Goal: Book appointment/travel/reservation

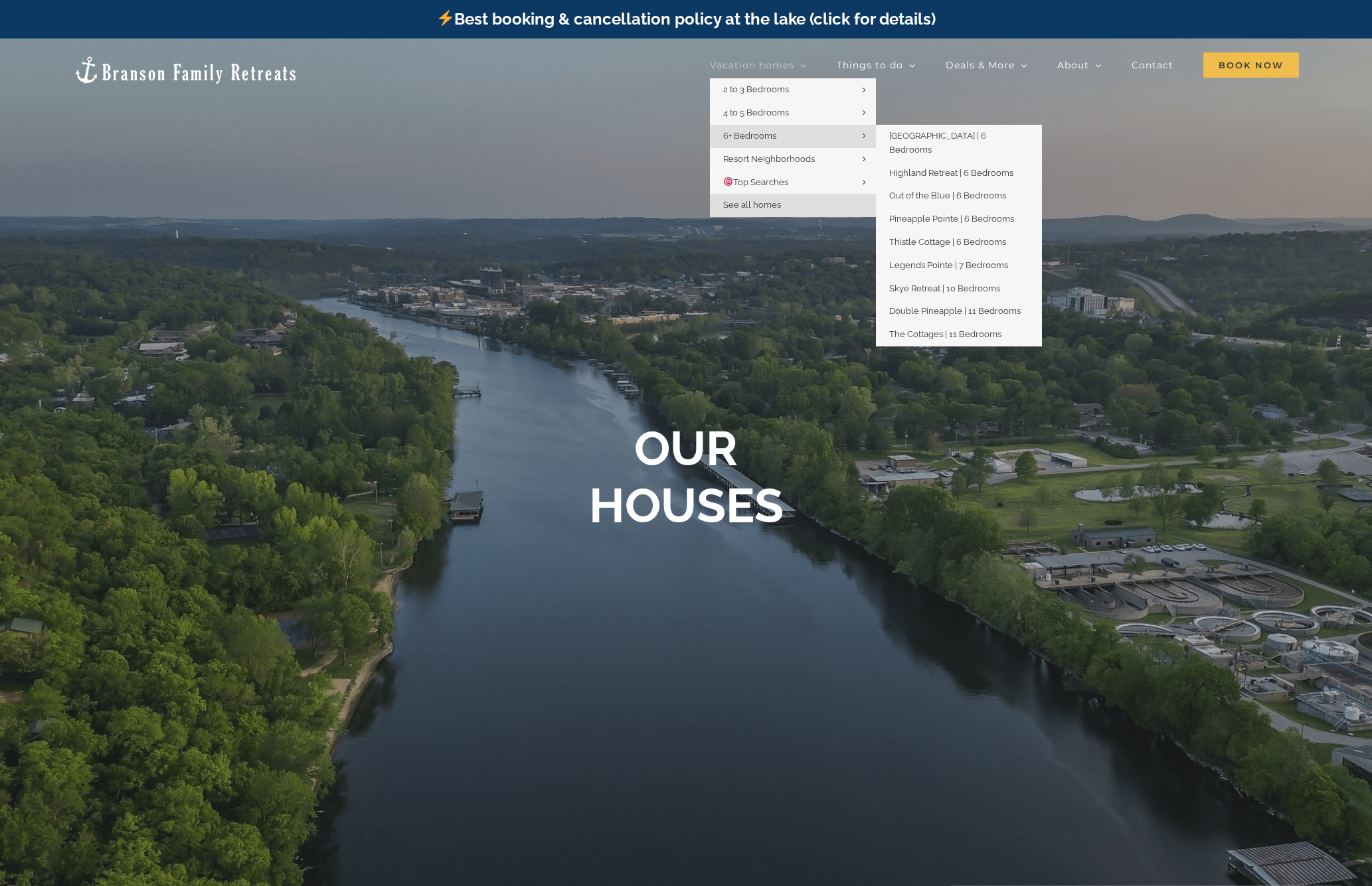
click at [760, 137] on span "6+ Bedrooms" at bounding box center [749, 135] width 53 height 10
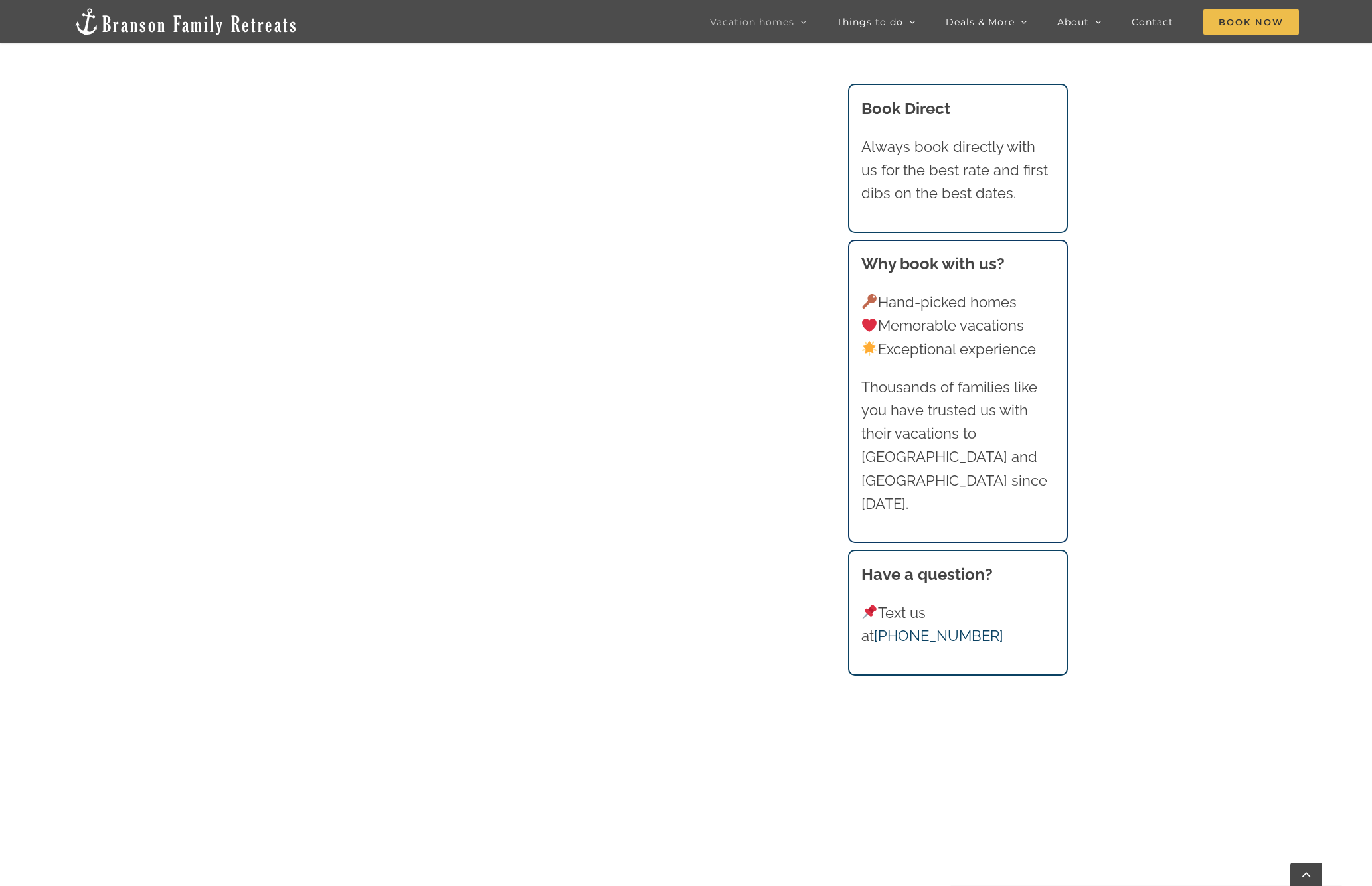
scroll to position [1089, 0]
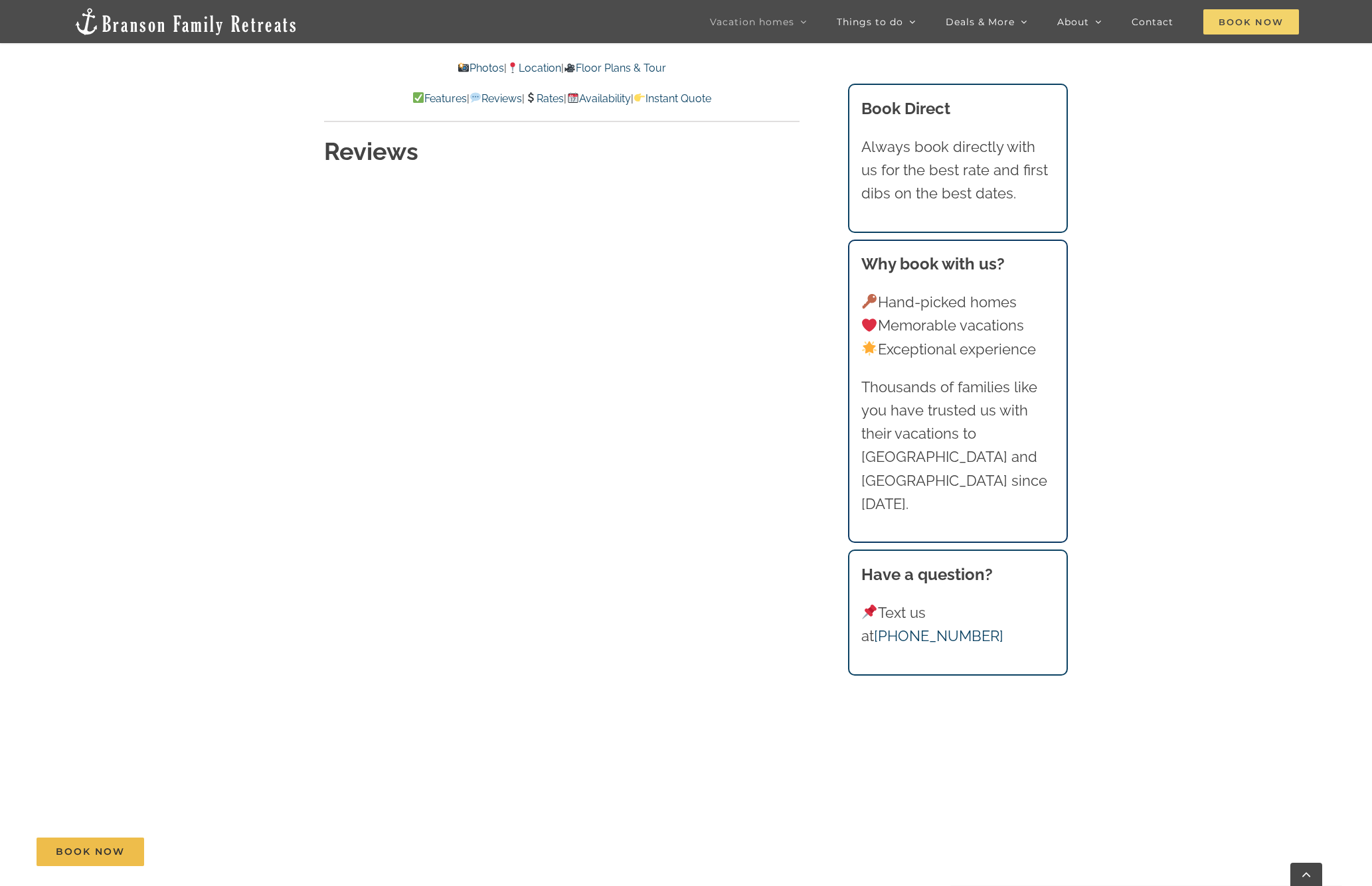
scroll to position [7291, 0]
click at [1253, 24] on span "Book Now" at bounding box center [1251, 22] width 95 height 25
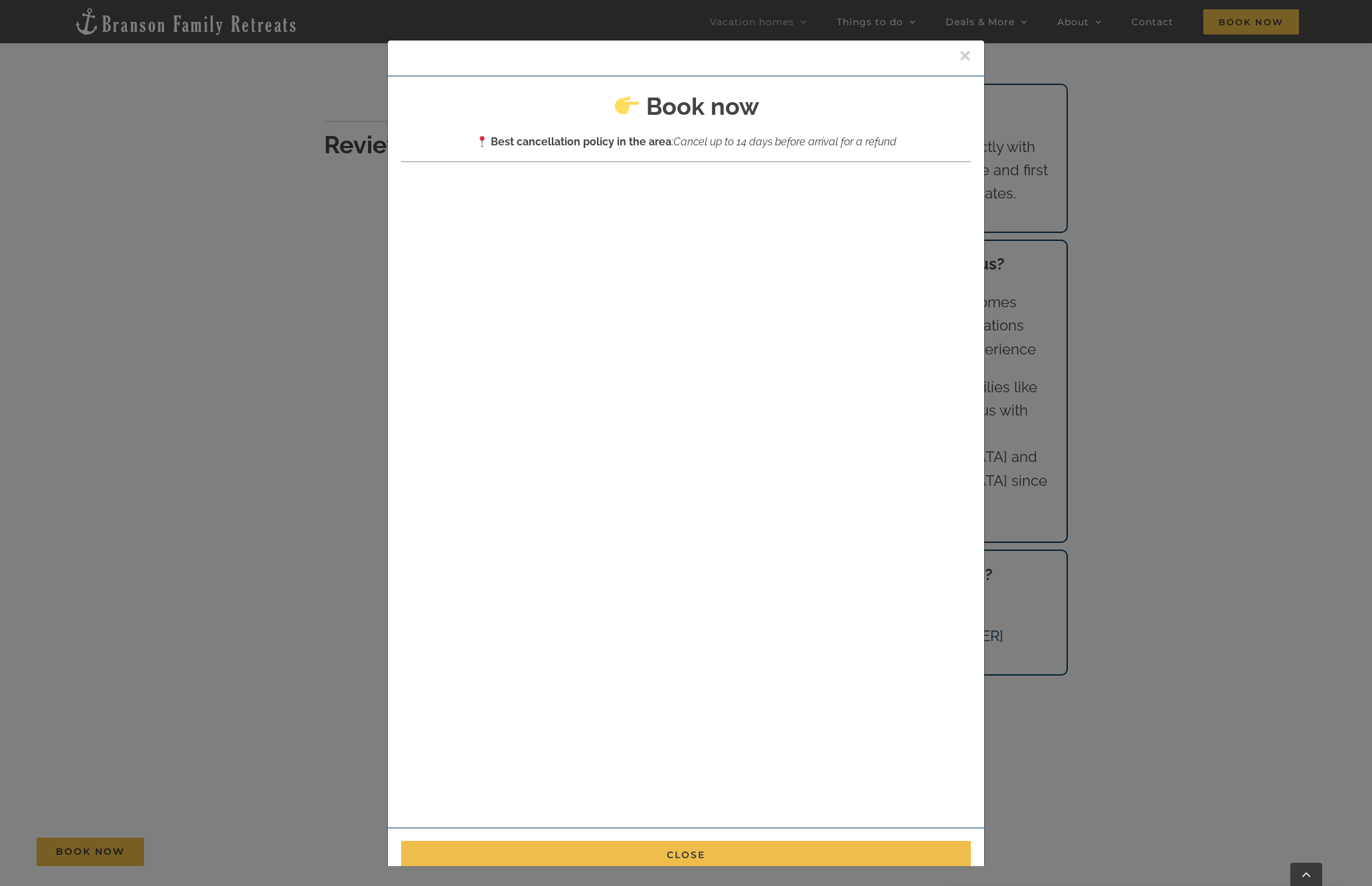
click at [964, 57] on button "×" at bounding box center [965, 55] width 12 height 20
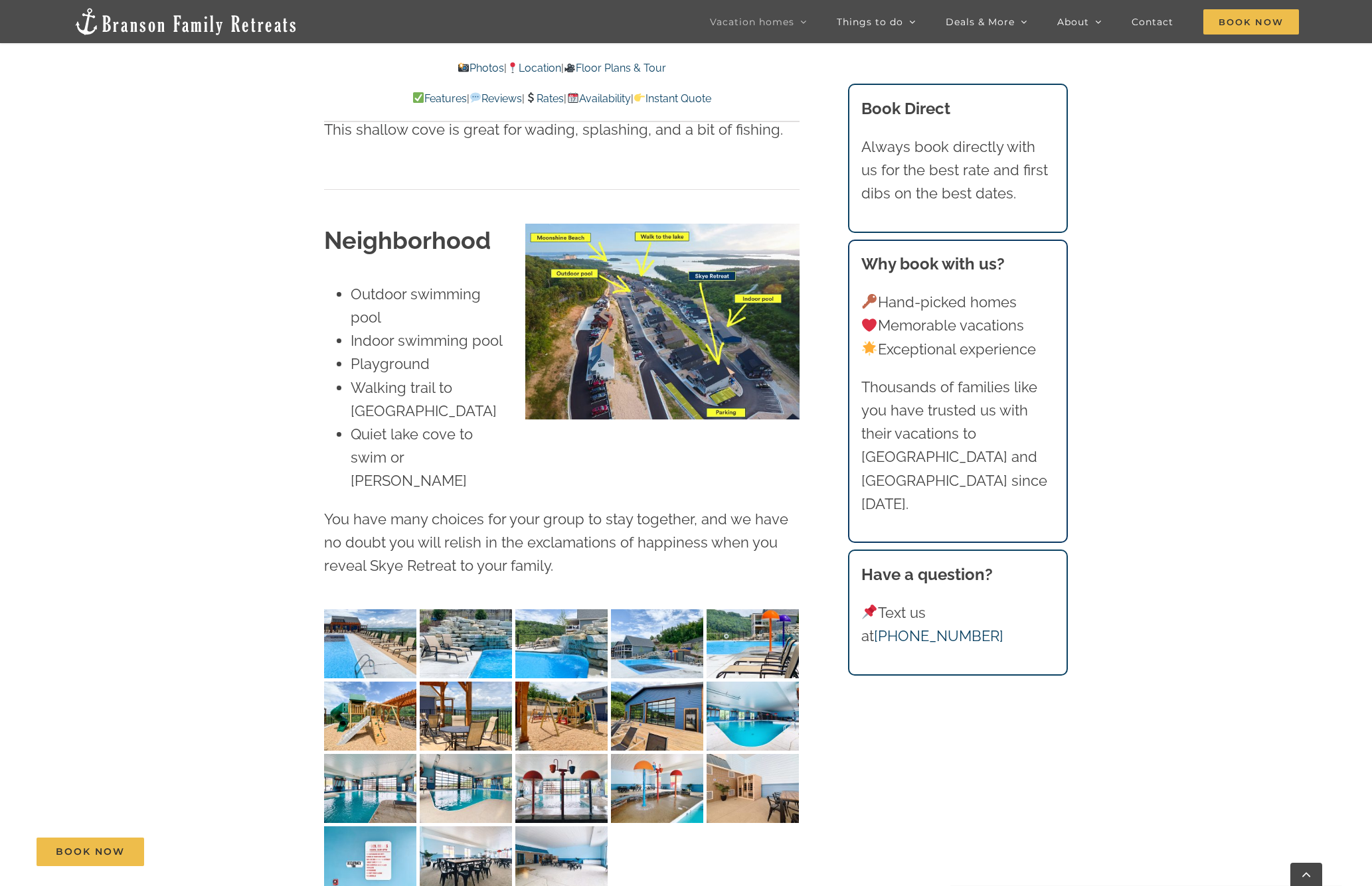
scroll to position [3480, 0]
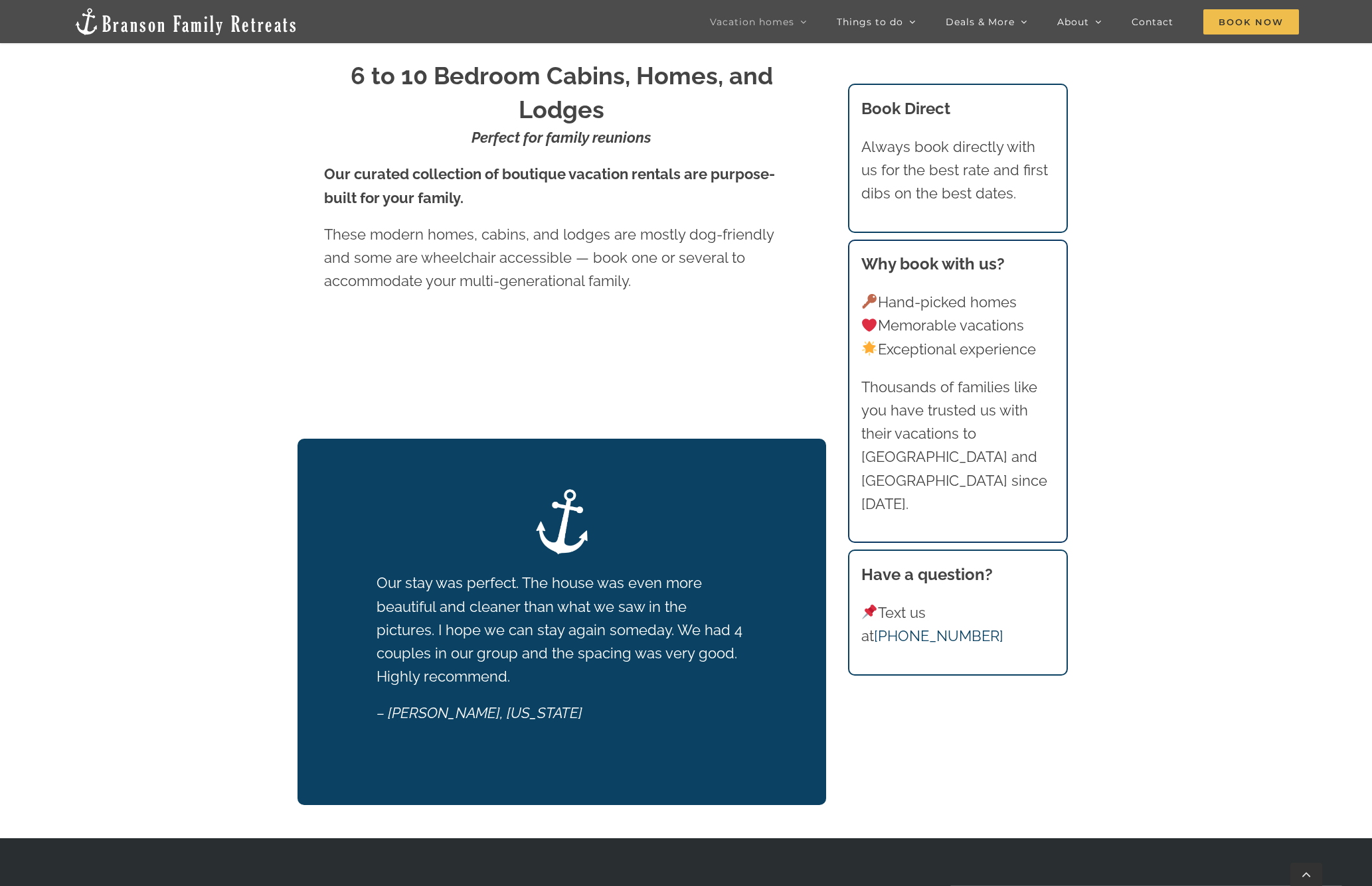
scroll to position [824, 0]
